Goal: Navigation & Orientation: Find specific page/section

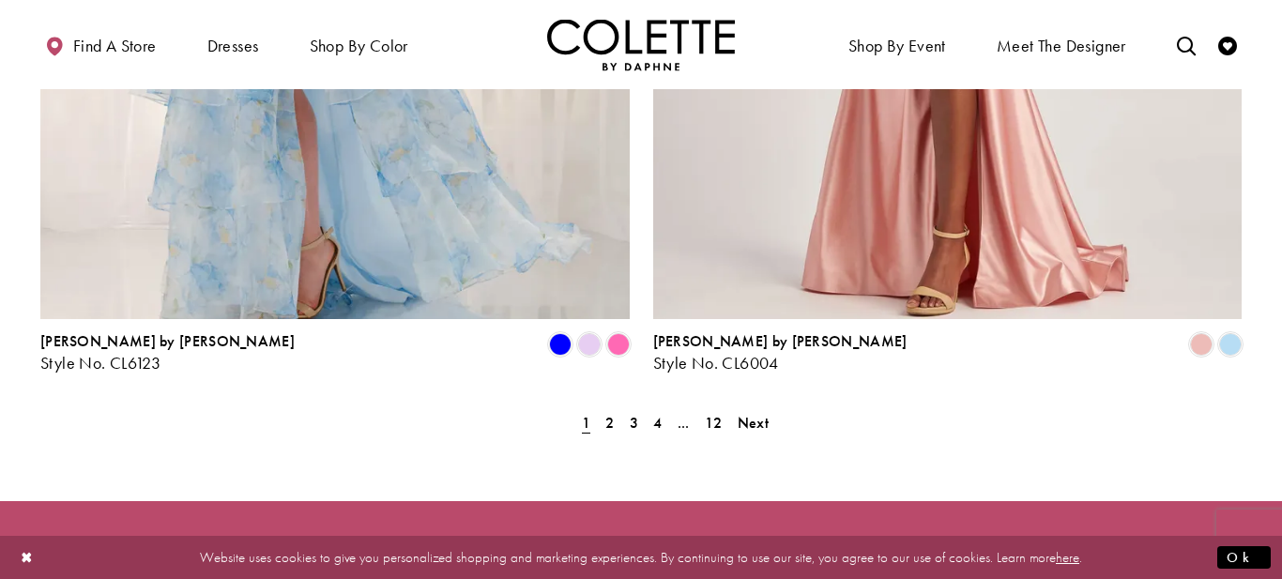
scroll to position [3877, 0]
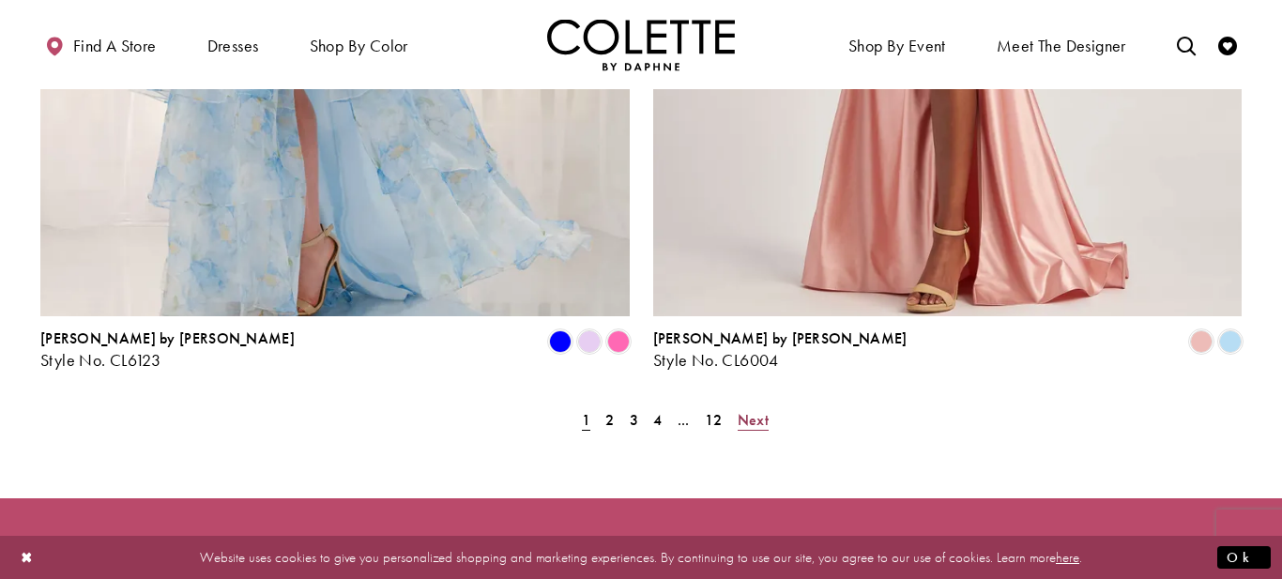
click at [747, 410] on span "Next" at bounding box center [752, 420] width 31 height 20
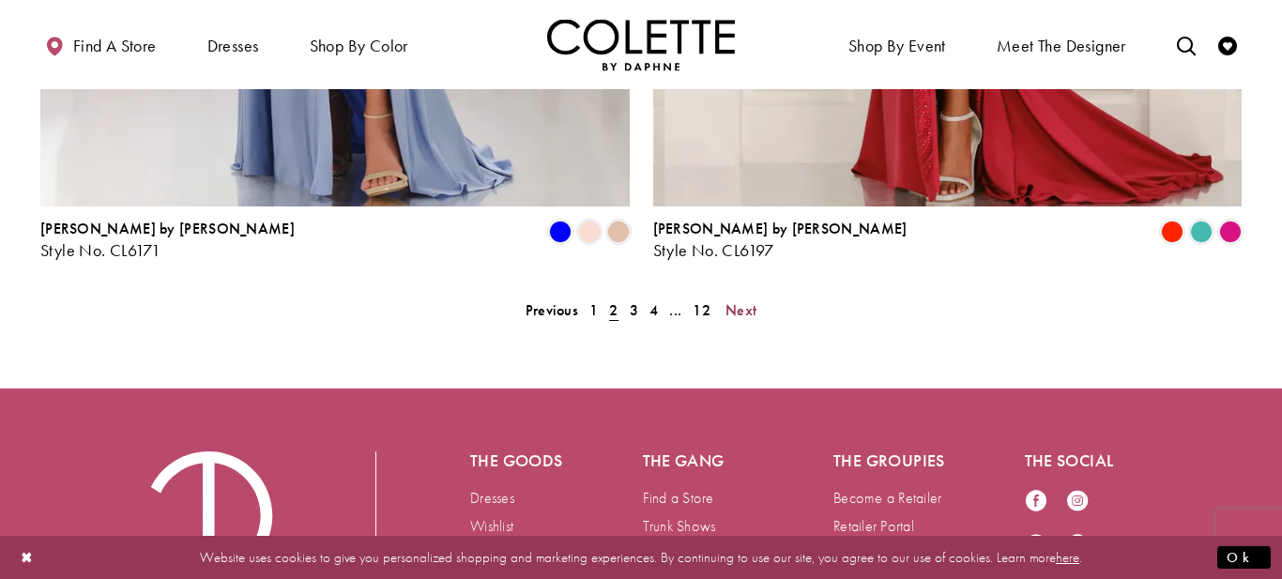
scroll to position [3988, 0]
click at [633, 299] on span "3" at bounding box center [634, 309] width 8 height 20
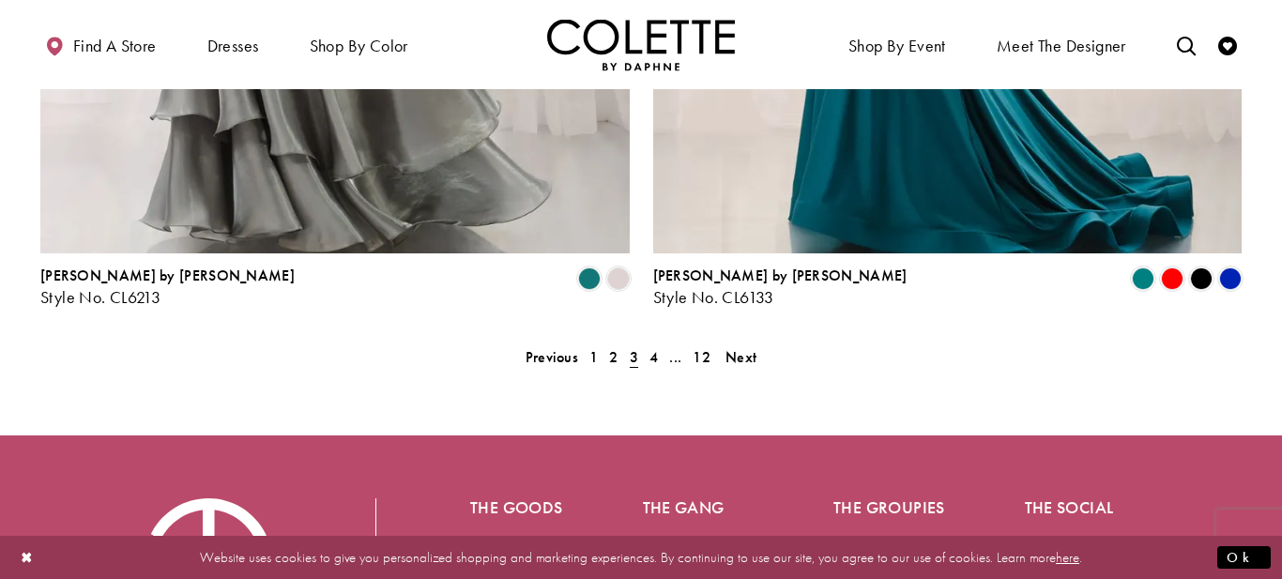
scroll to position [3946, 0]
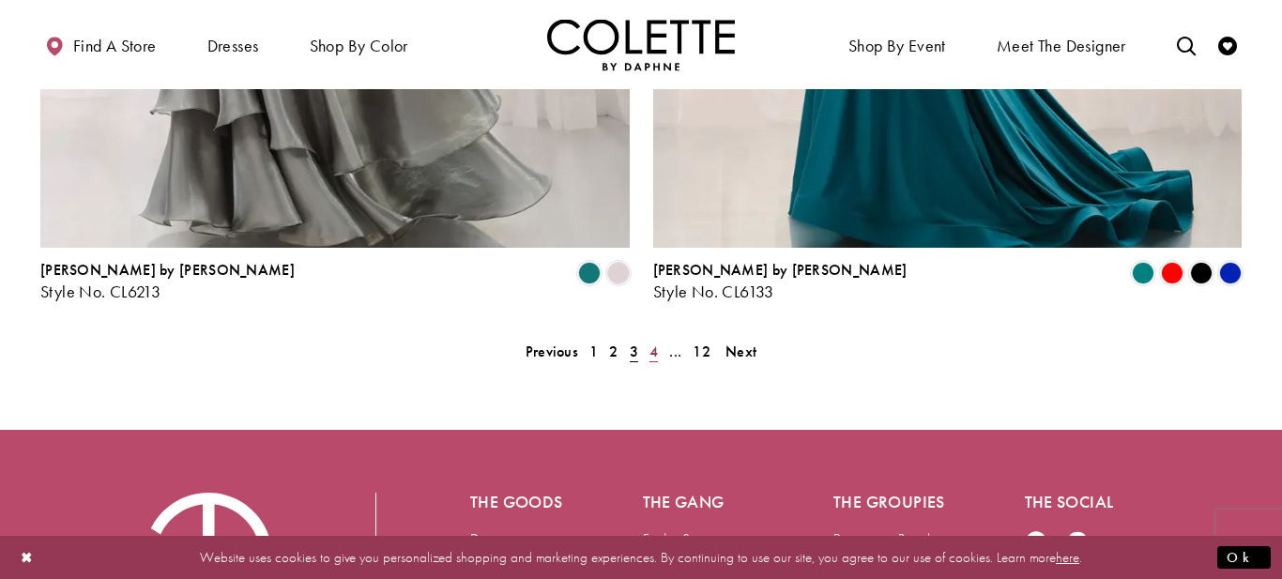
click at [653, 341] on span "4" at bounding box center [653, 351] width 8 height 20
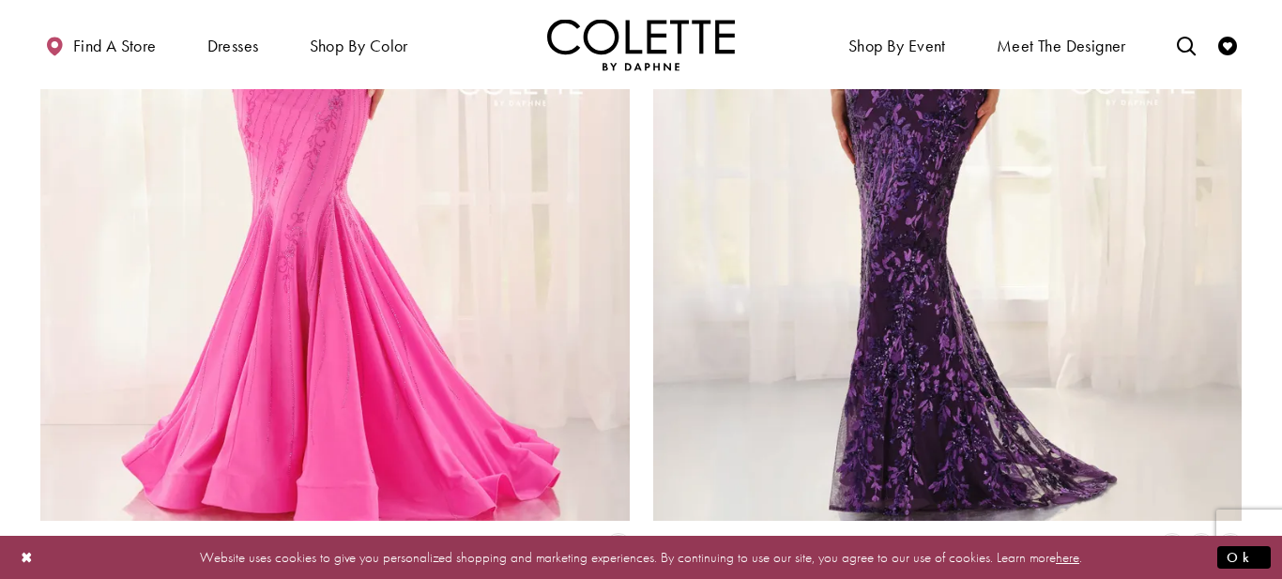
scroll to position [4096, 0]
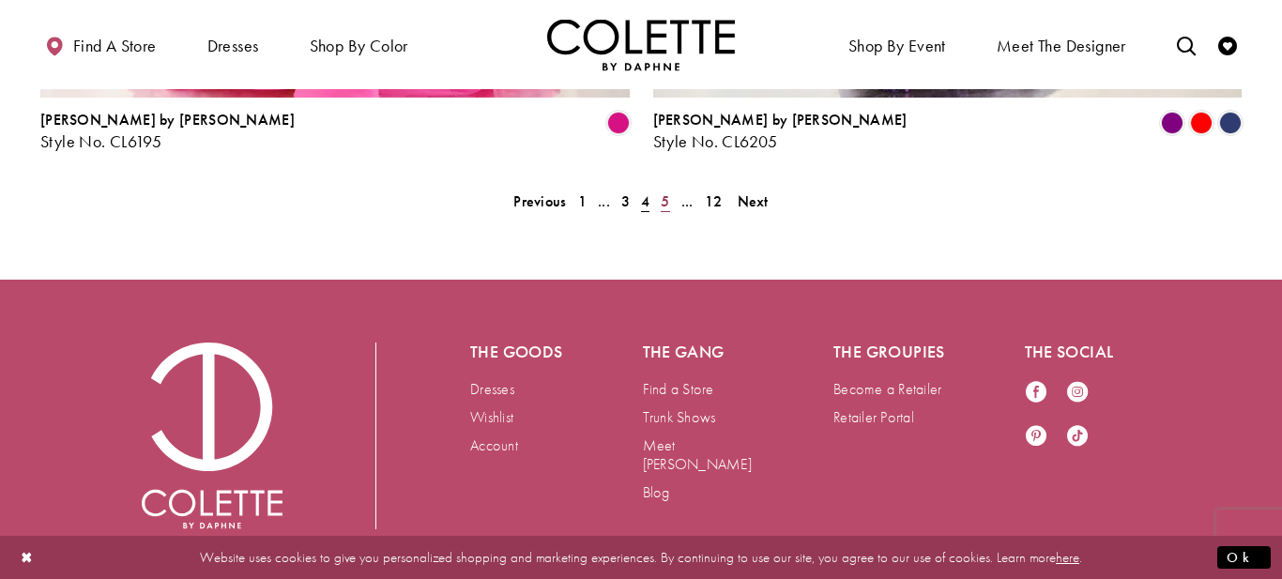
click at [666, 191] on span "5" at bounding box center [664, 201] width 8 height 20
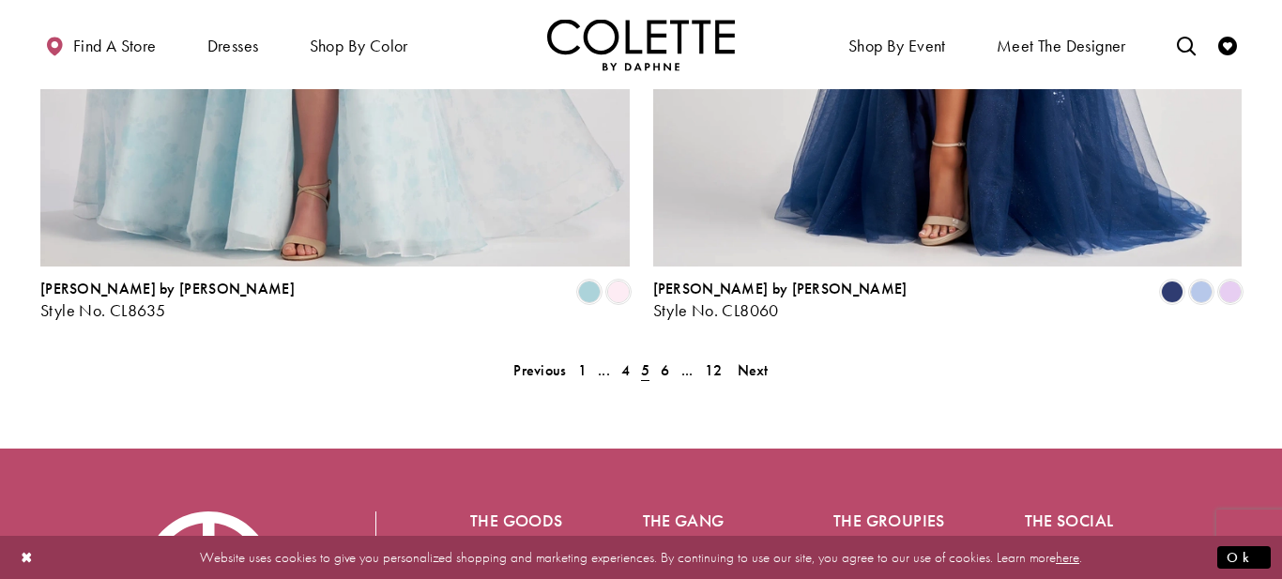
scroll to position [3929, 0]
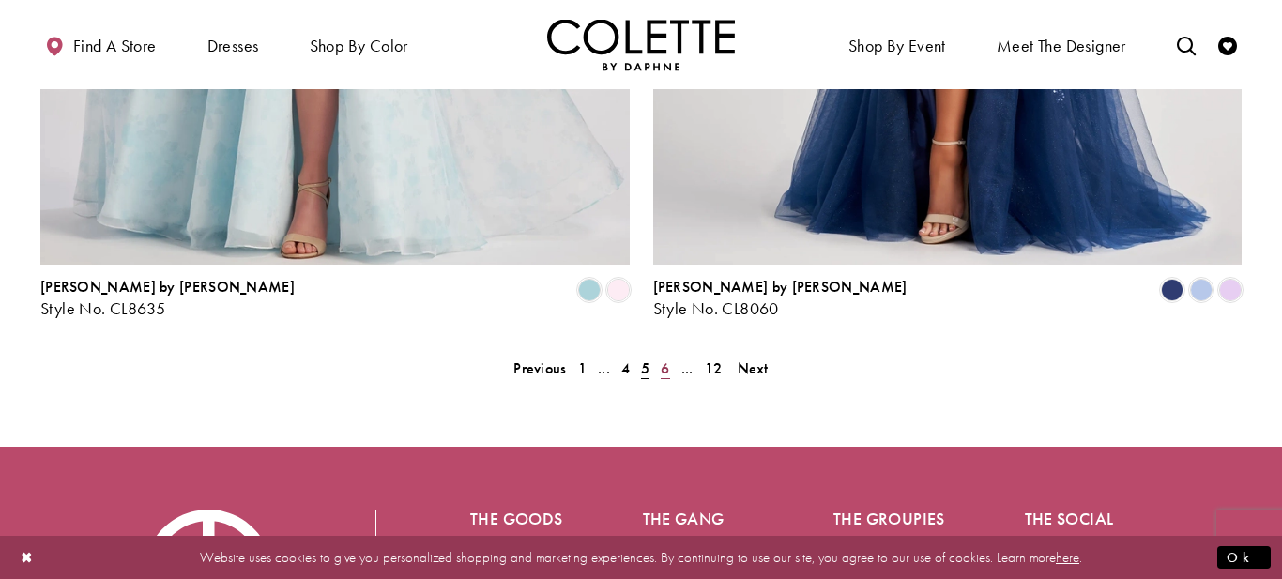
click at [663, 358] on span "6" at bounding box center [664, 368] width 8 height 20
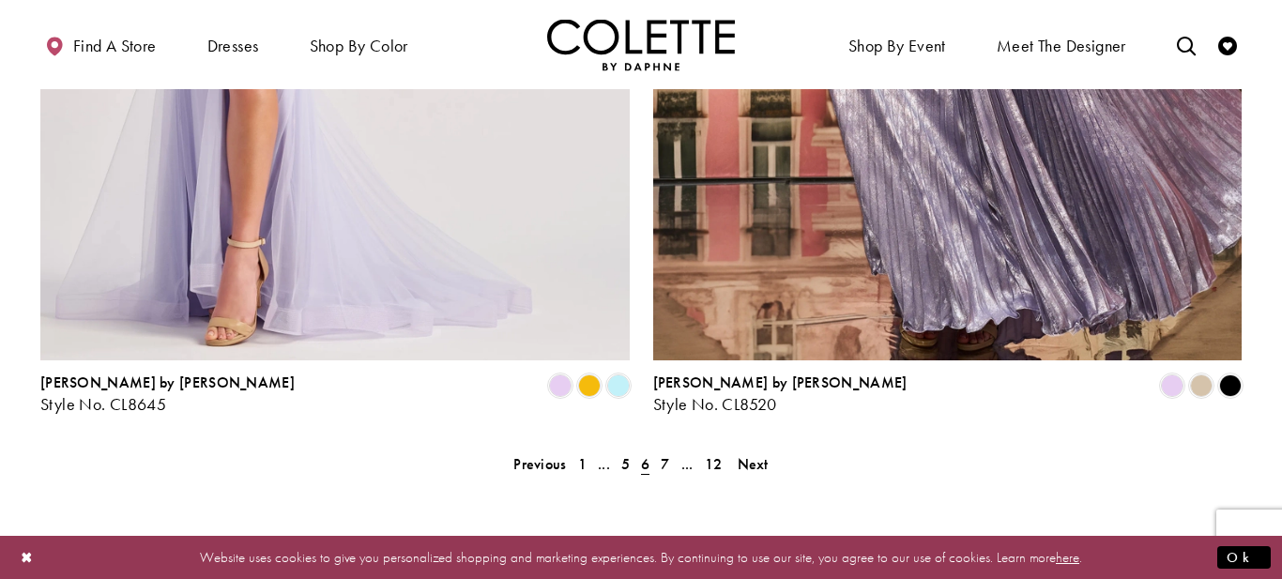
scroll to position [3867, 0]
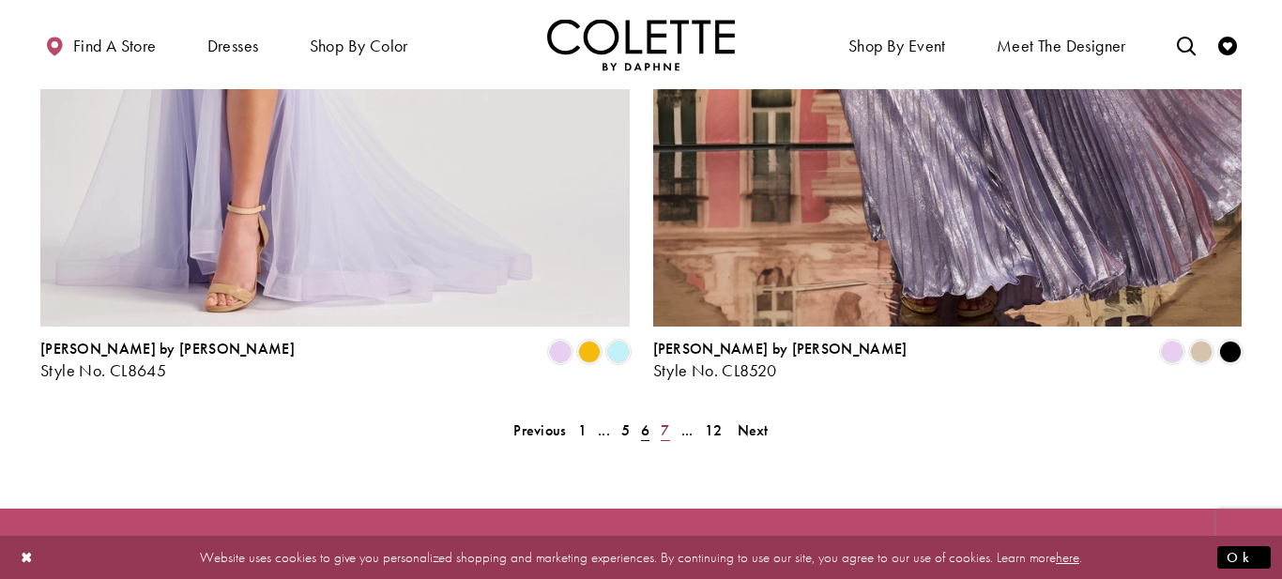
click at [662, 420] on span "7" at bounding box center [664, 430] width 8 height 20
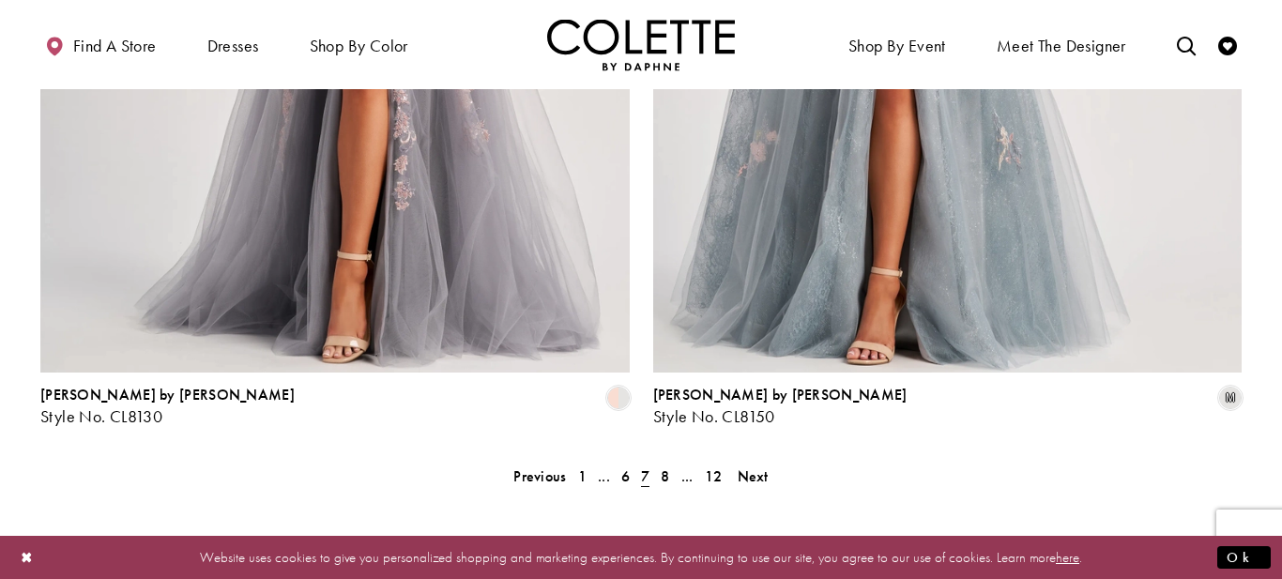
scroll to position [3954, 0]
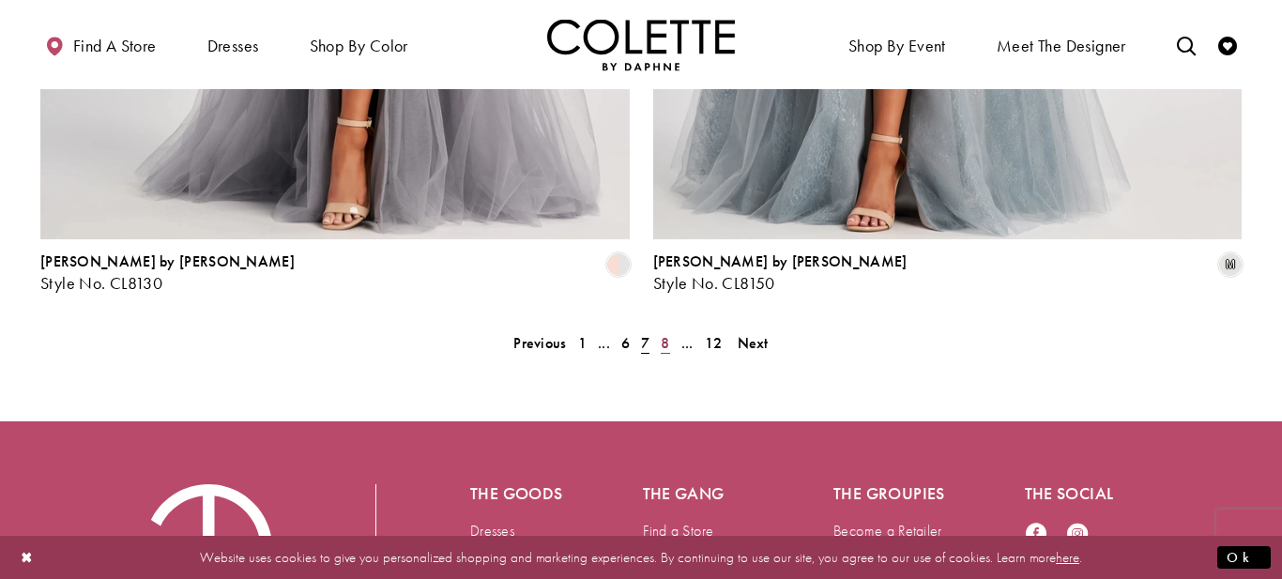
click at [667, 333] on span "8" at bounding box center [664, 343] width 8 height 20
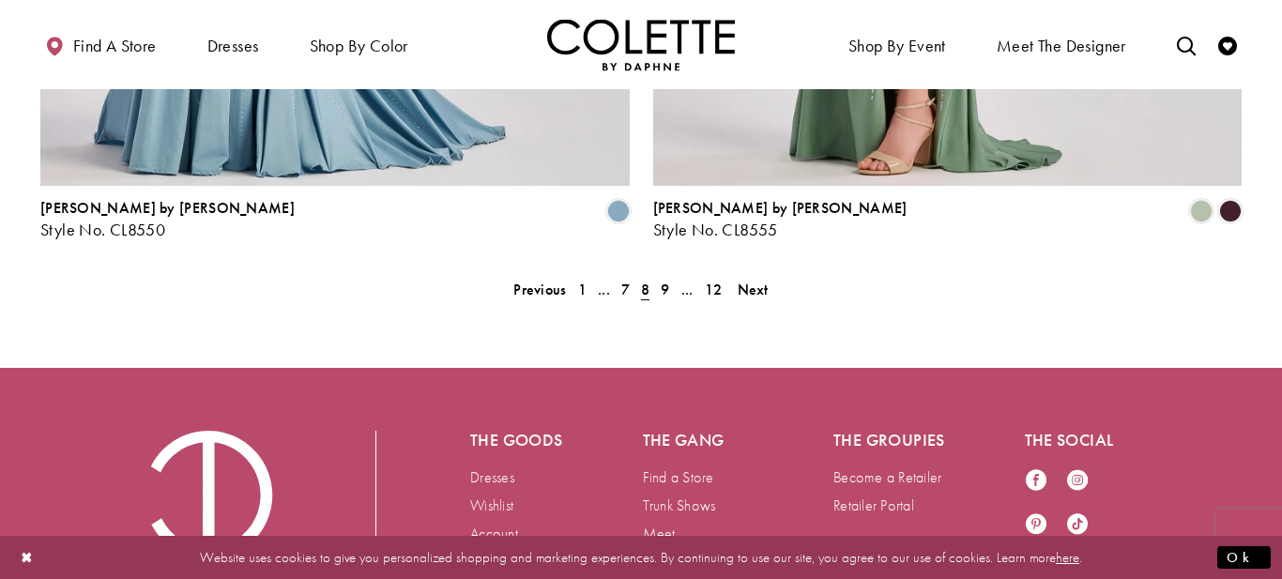
scroll to position [4022, 0]
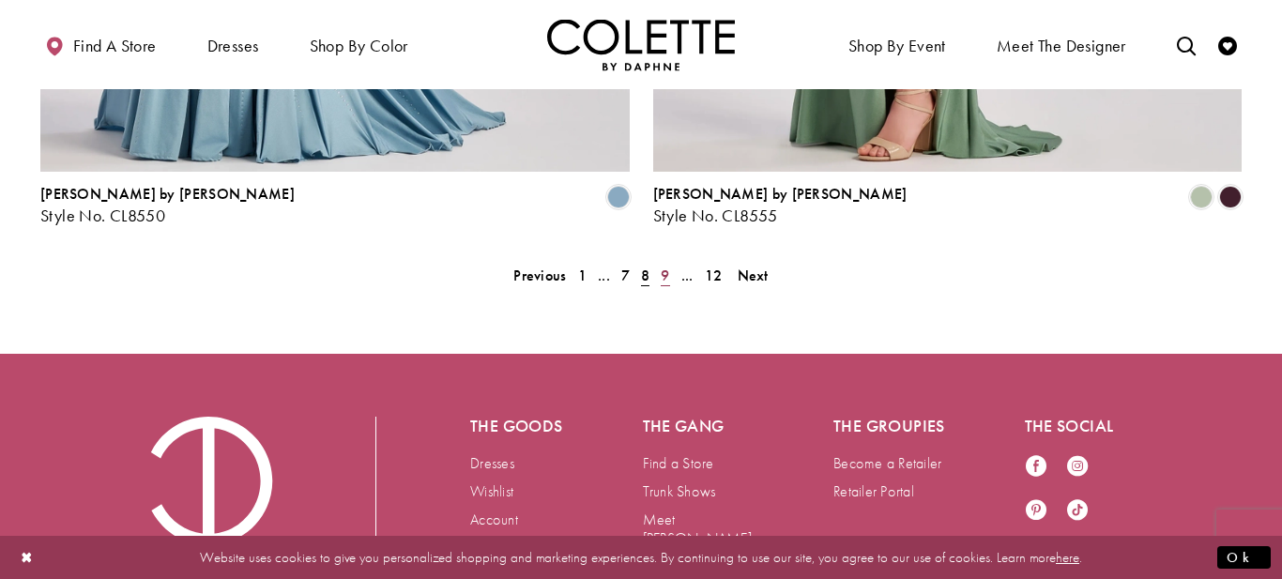
click at [666, 265] on span "9" at bounding box center [664, 275] width 8 height 20
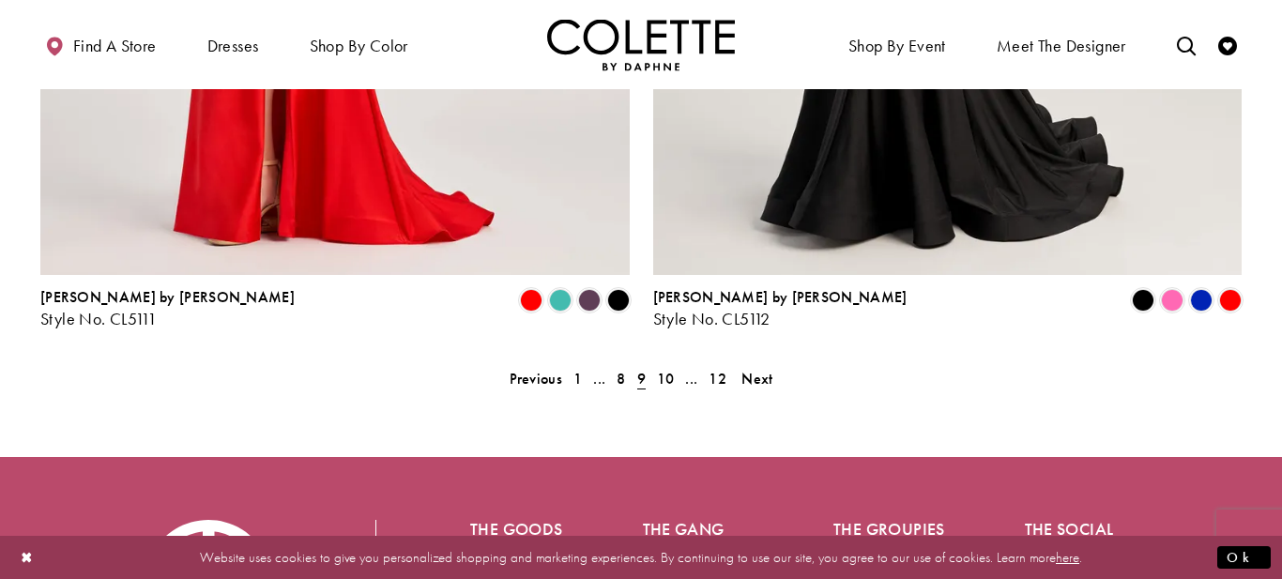
scroll to position [3982, 0]
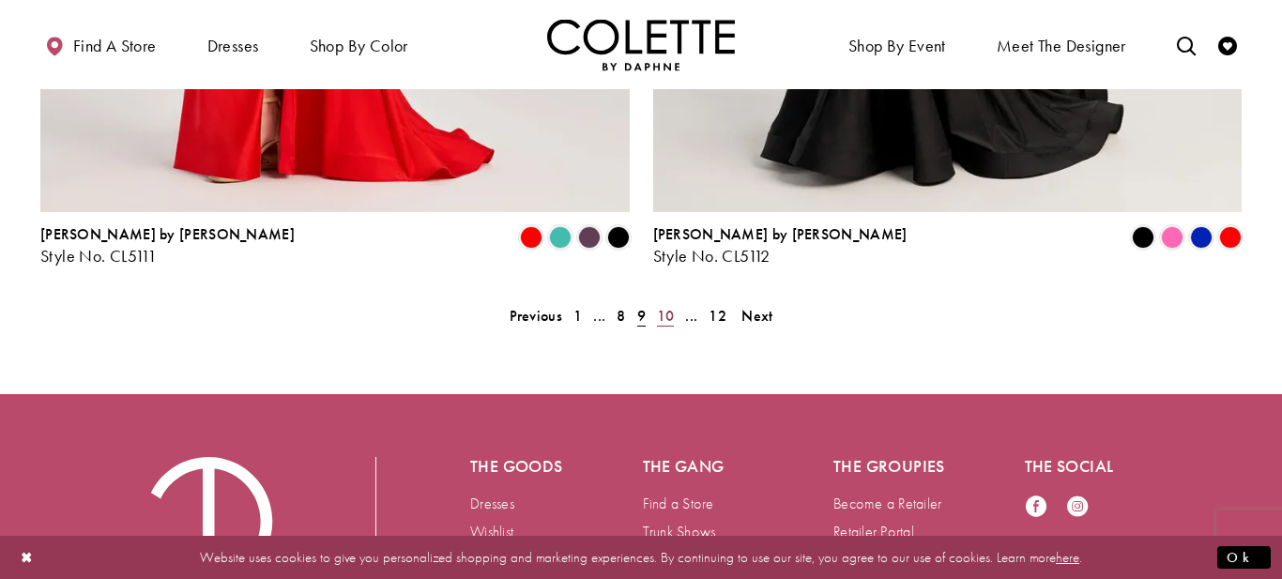
click at [672, 306] on span "10" at bounding box center [666, 316] width 18 height 20
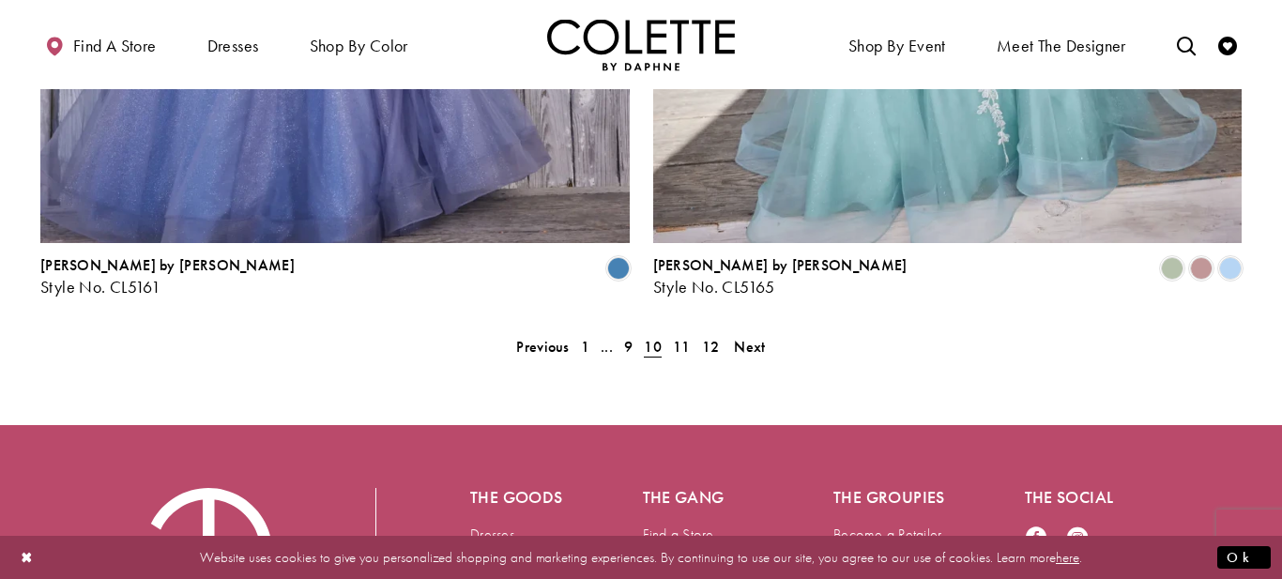
scroll to position [3980, 0]
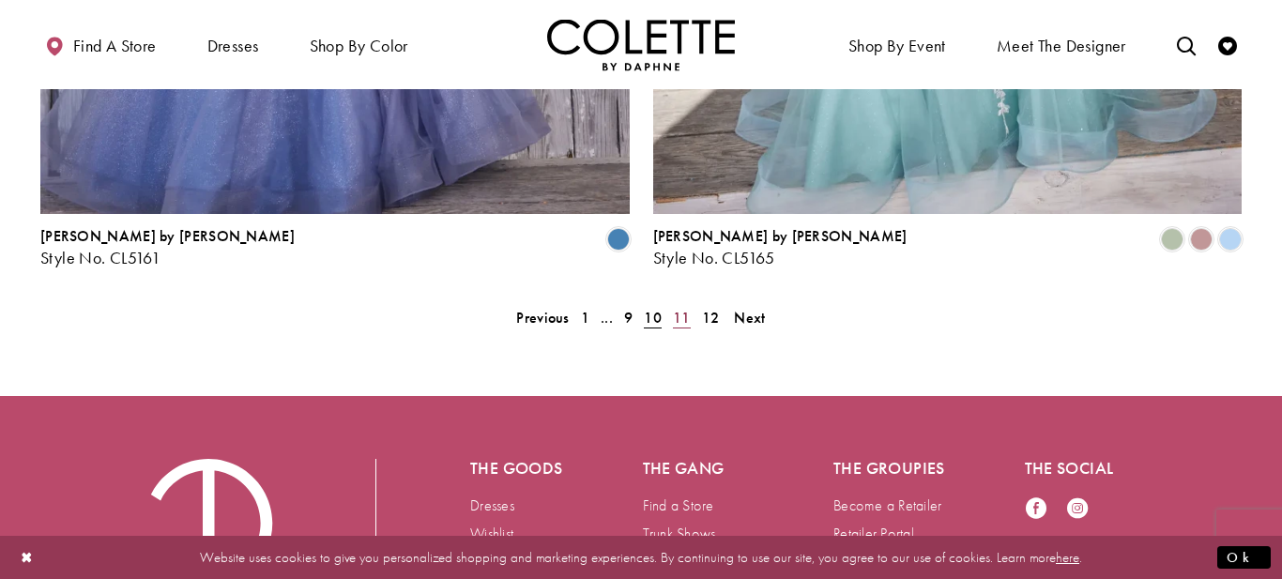
click at [689, 308] on span "11" at bounding box center [682, 318] width 18 height 20
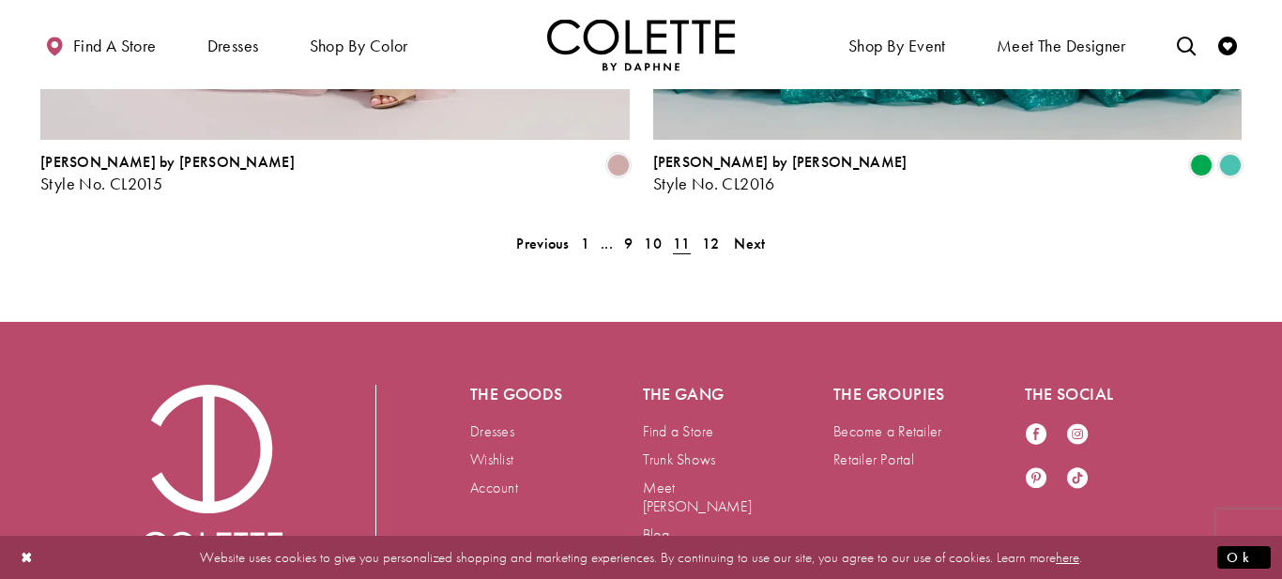
scroll to position [4096, 0]
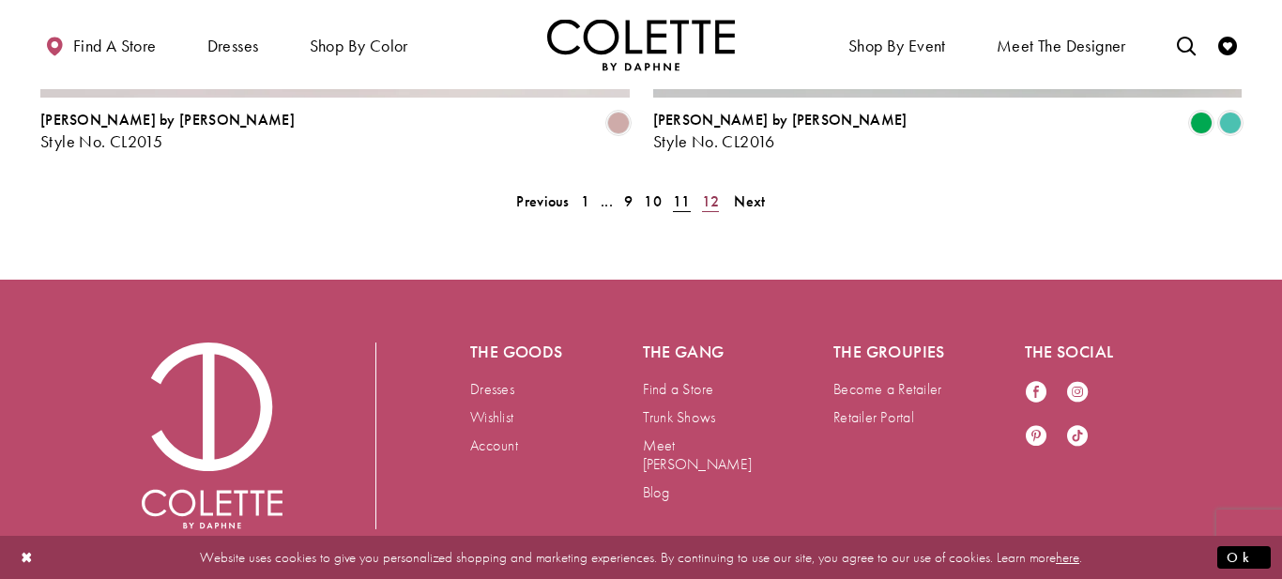
click at [705, 191] on span "12" at bounding box center [711, 201] width 18 height 20
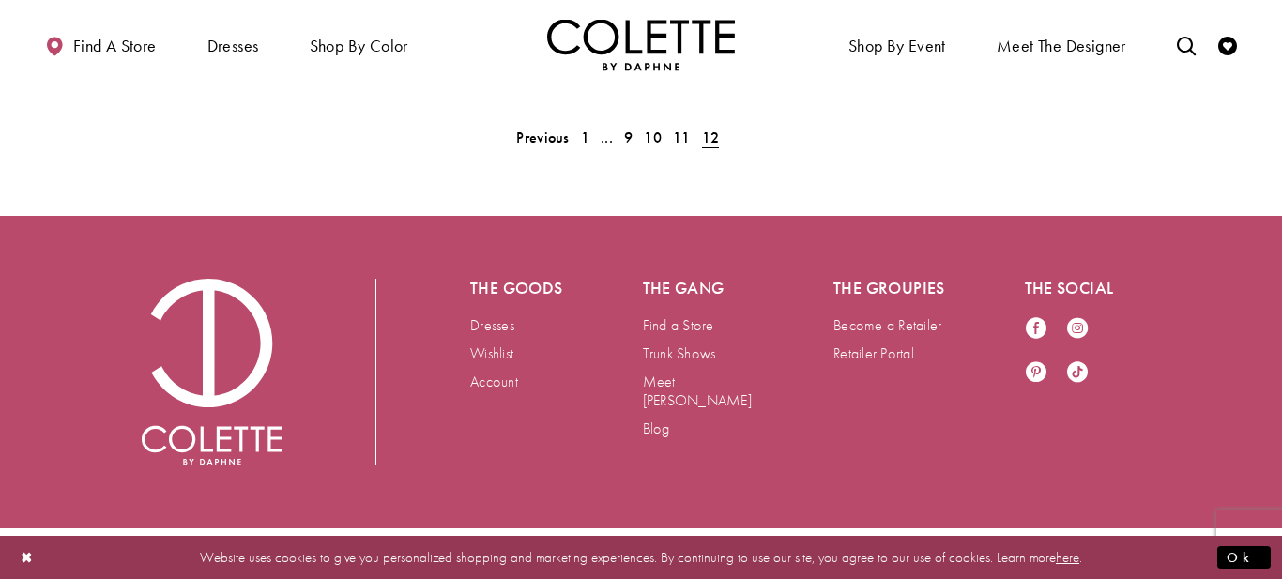
scroll to position [2088, 0]
